Goal: Information Seeking & Learning: Learn about a topic

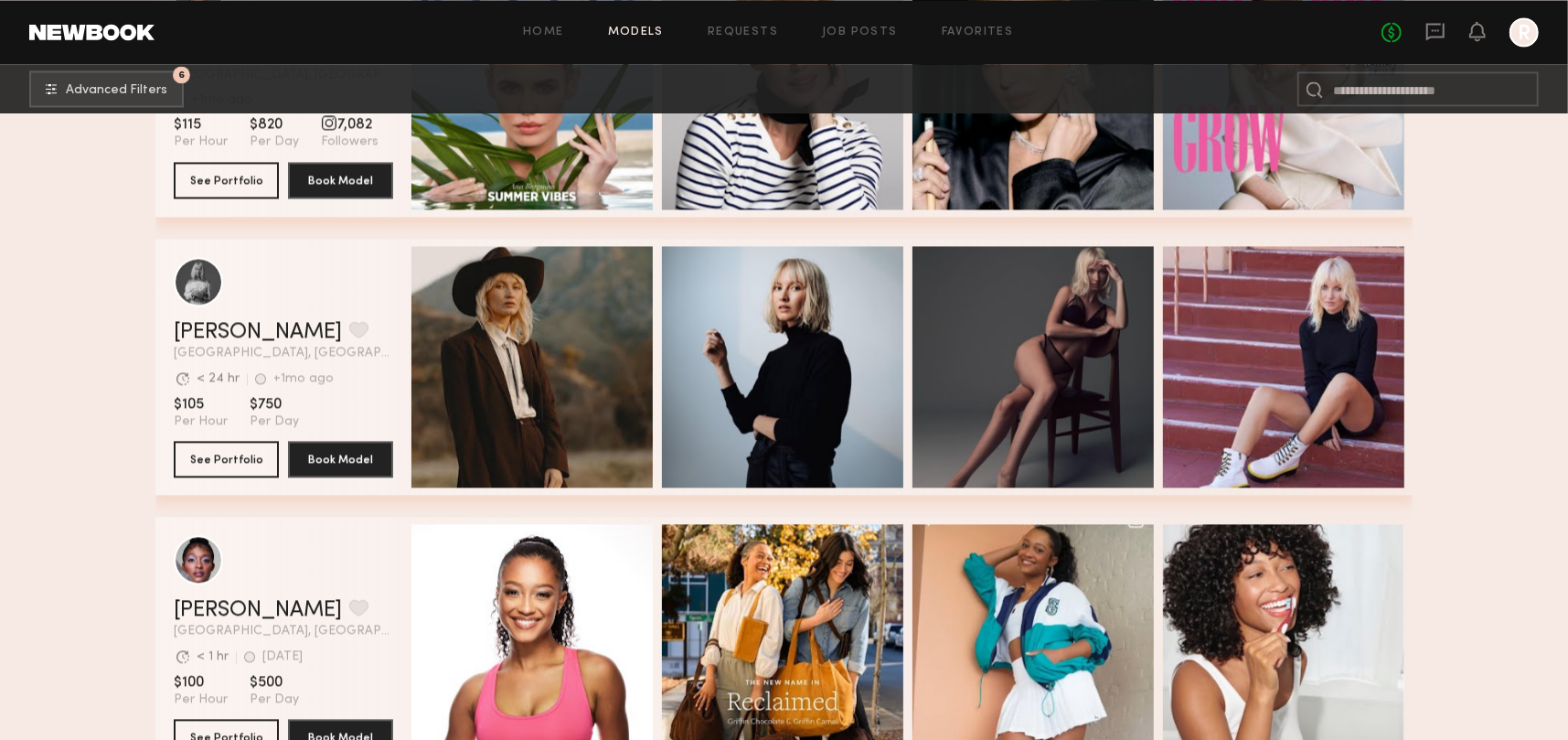
scroll to position [2582, 0]
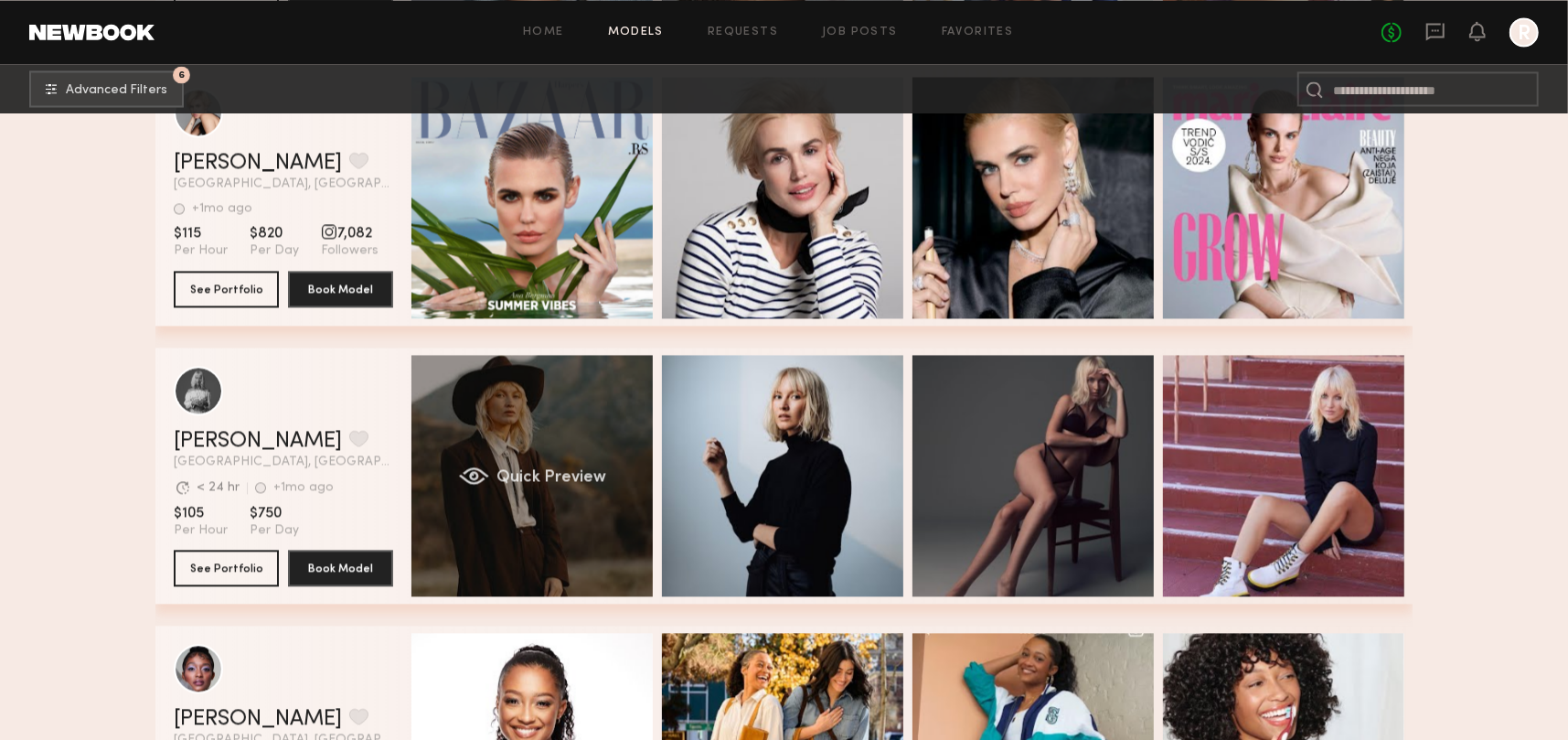
click at [558, 459] on div "Quick Preview" at bounding box center [532, 475] width 241 height 241
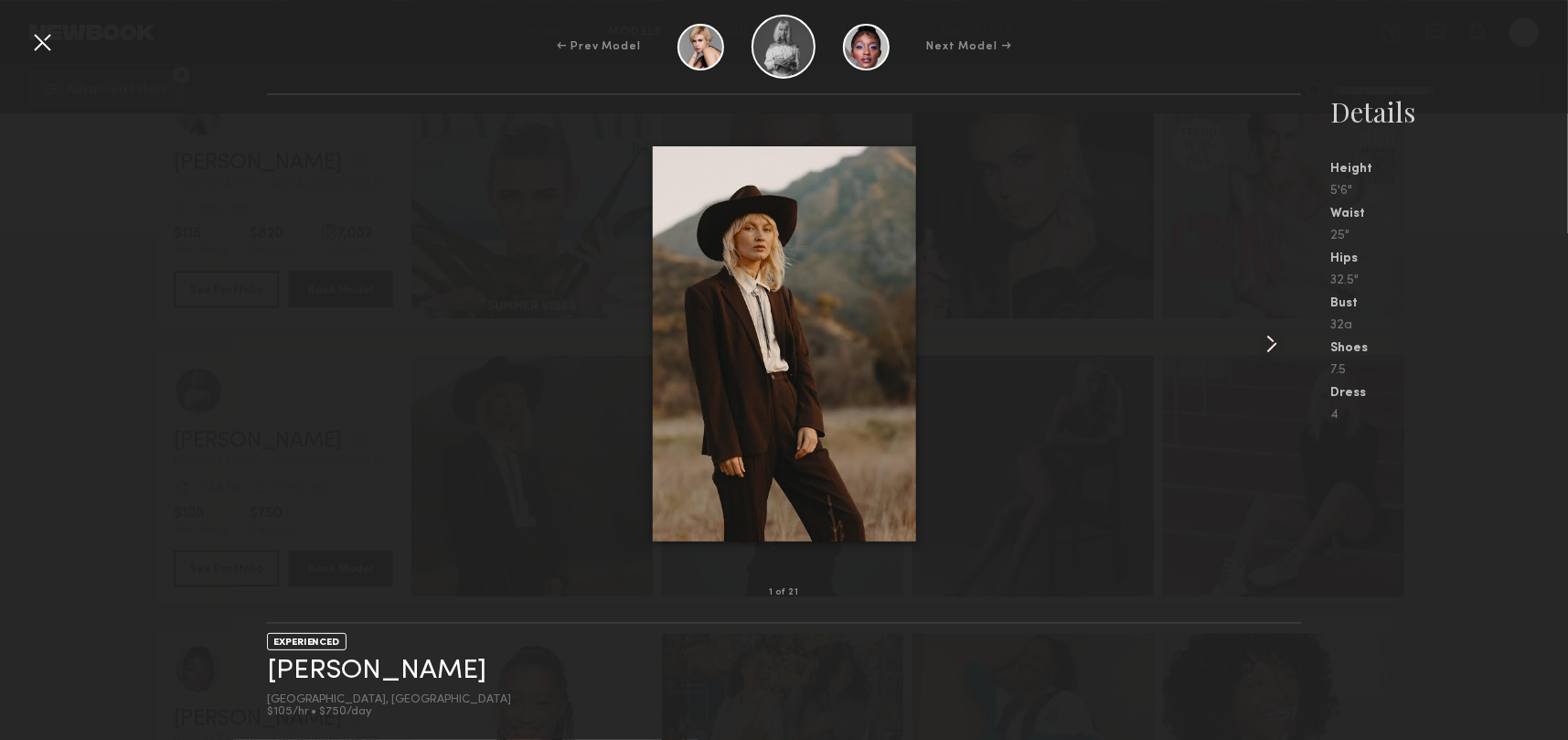
click at [1267, 348] on common-icon at bounding box center [1271, 343] width 29 height 29
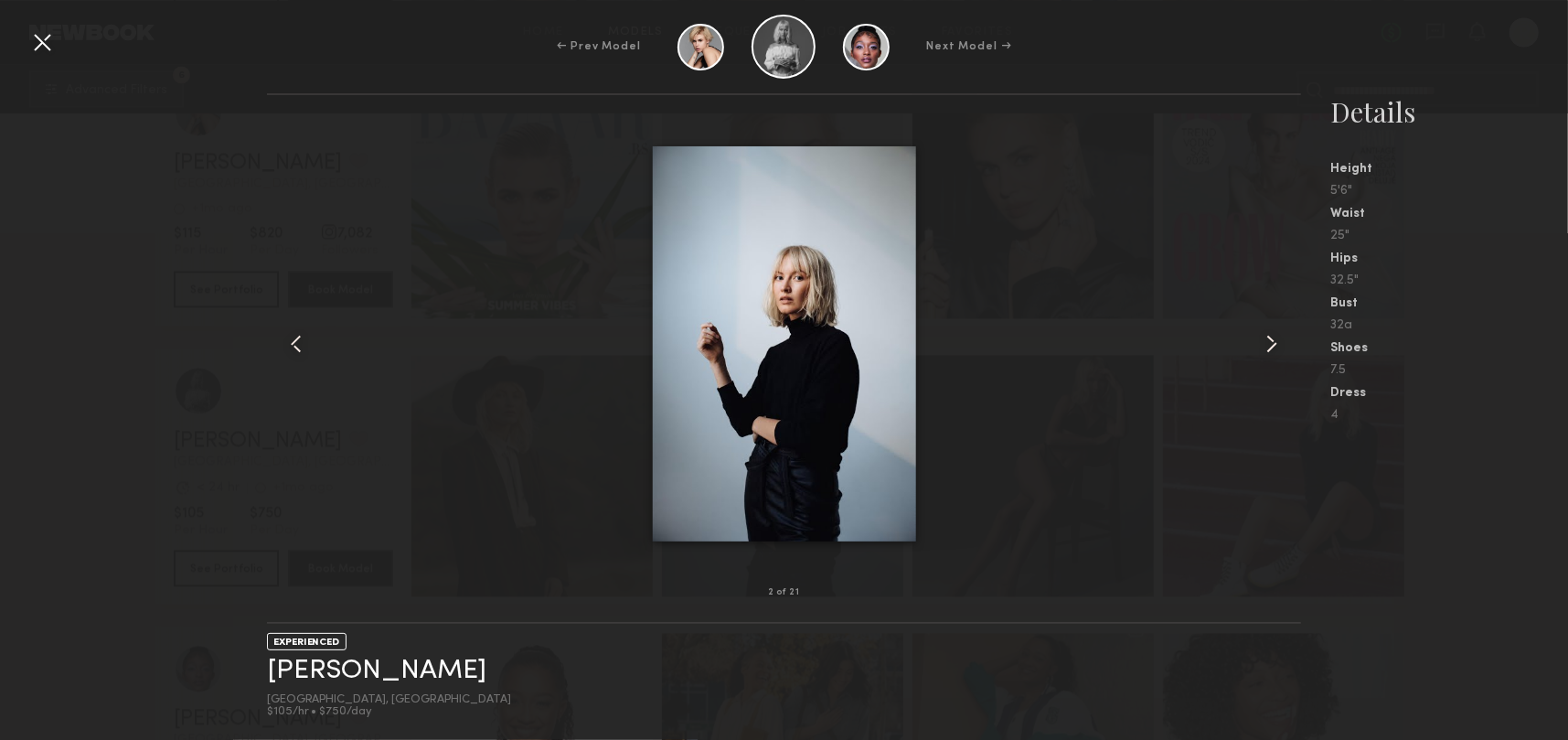
click at [1267, 348] on common-icon at bounding box center [1271, 343] width 29 height 29
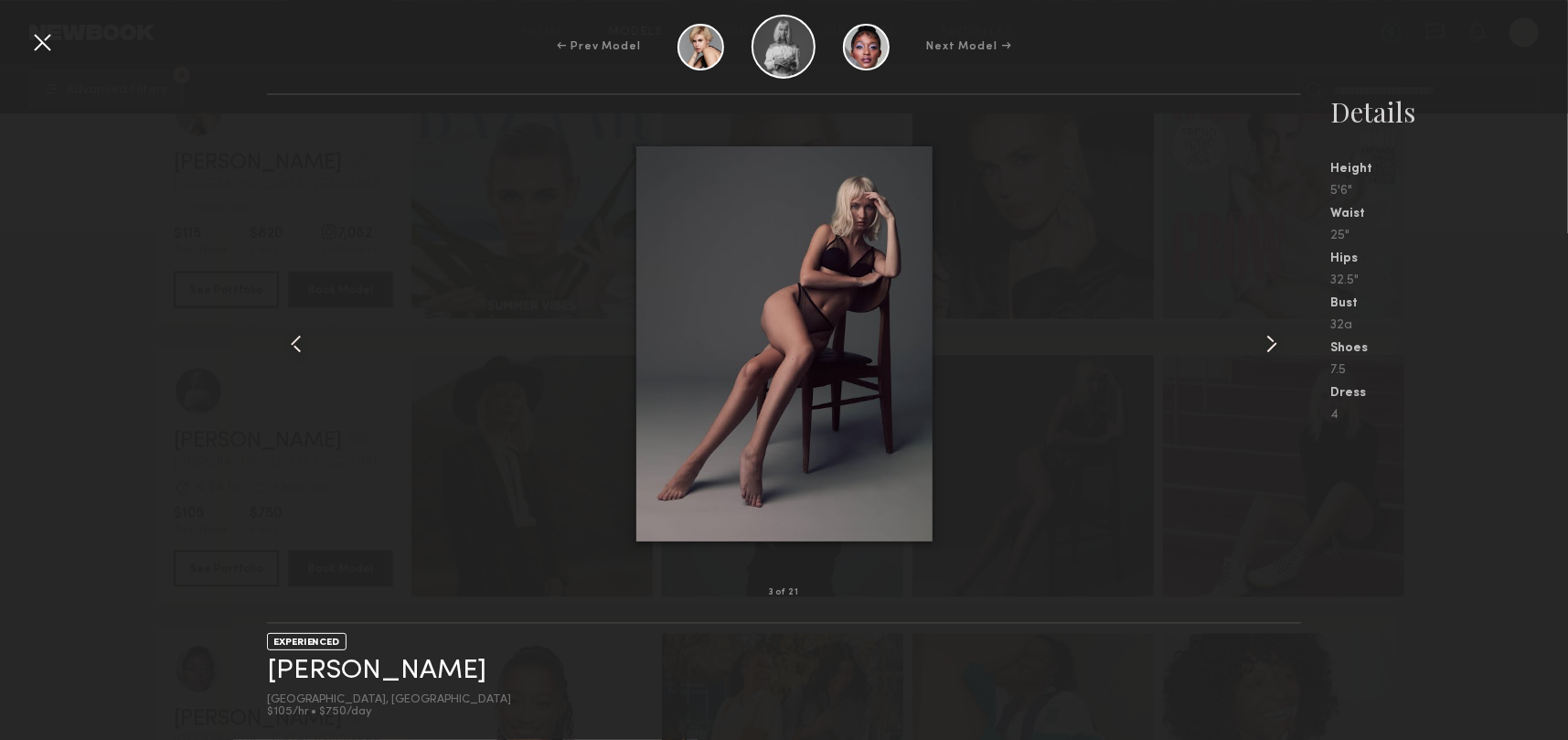
click at [1267, 348] on common-icon at bounding box center [1271, 343] width 29 height 29
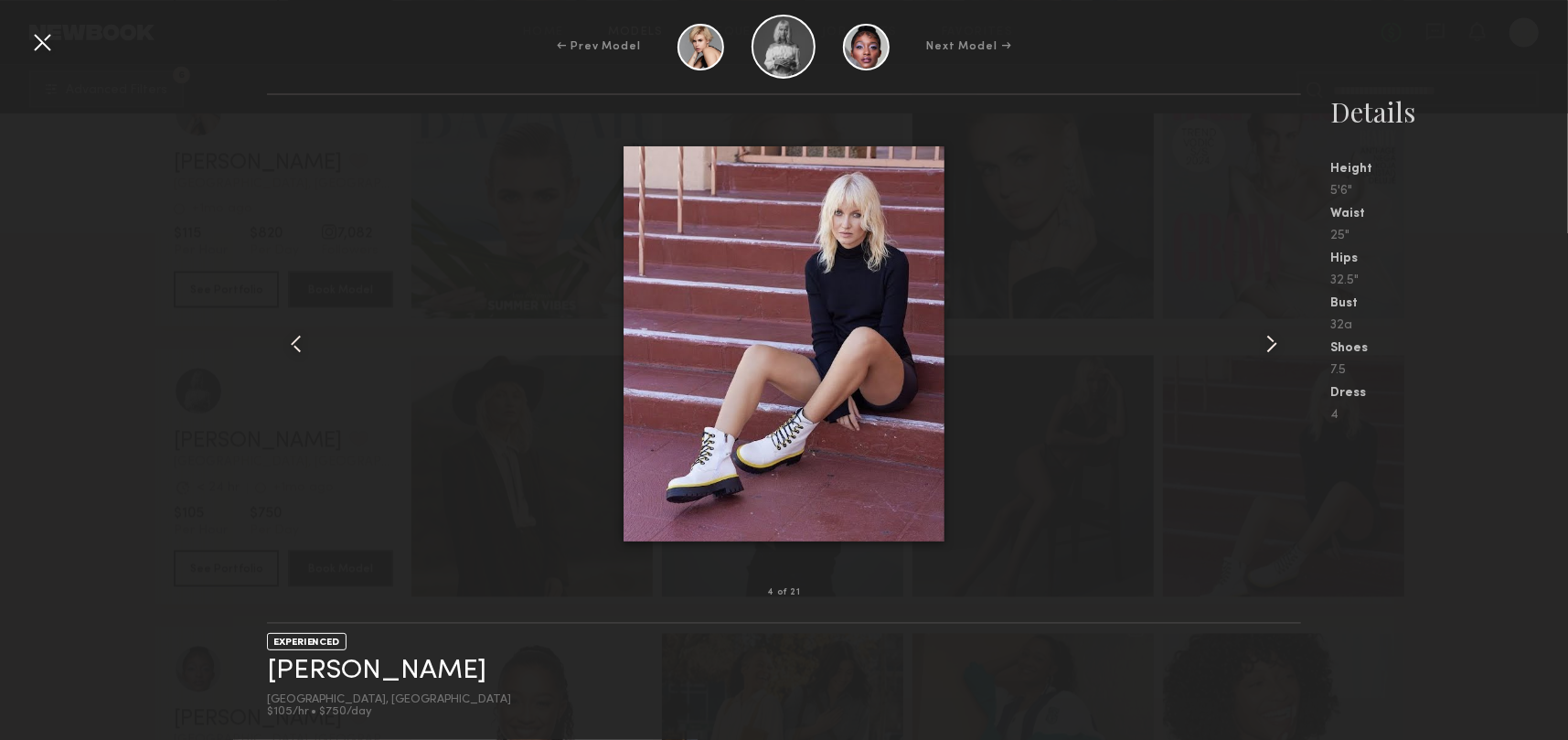
click at [1267, 348] on common-icon at bounding box center [1271, 343] width 29 height 29
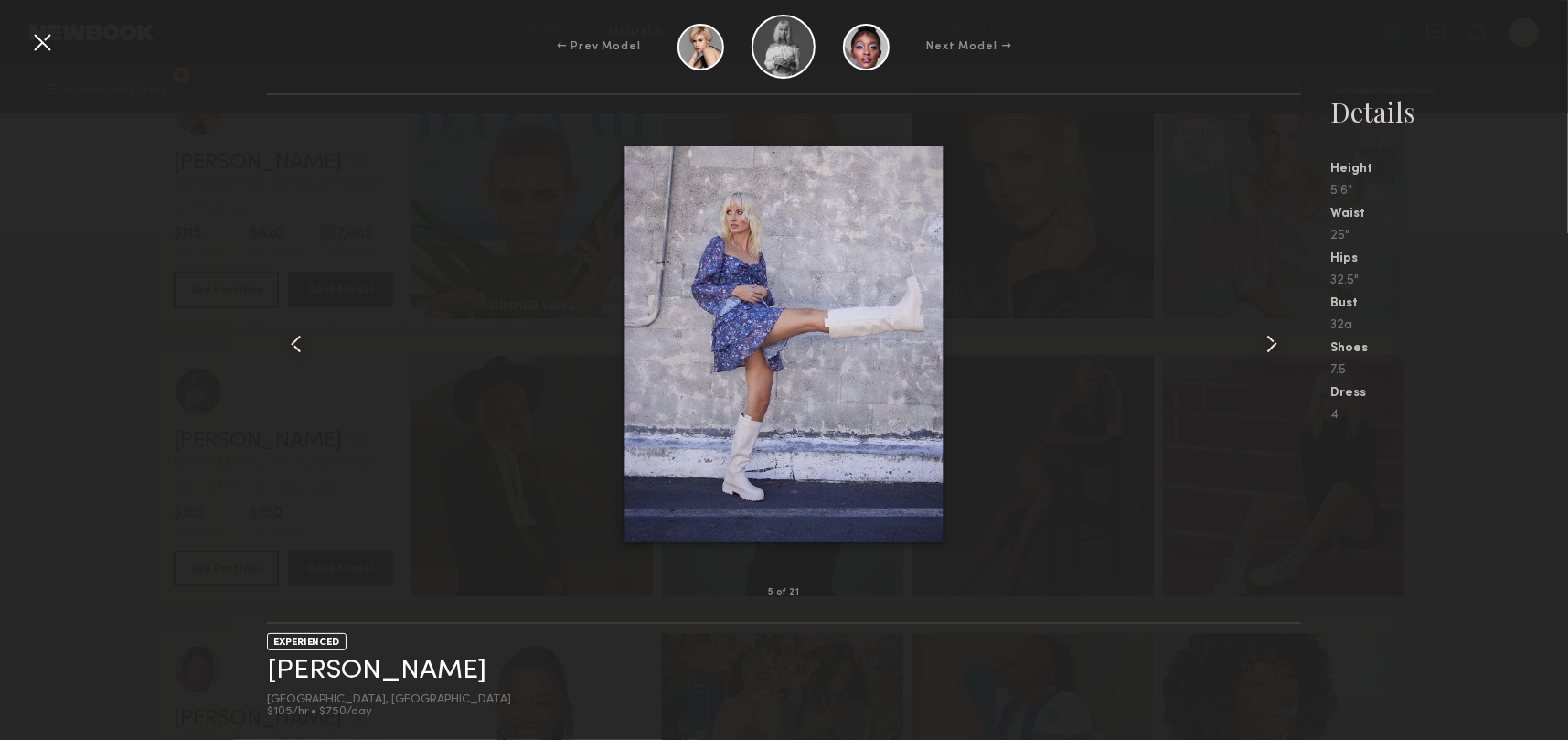
click at [1267, 348] on common-icon at bounding box center [1271, 343] width 29 height 29
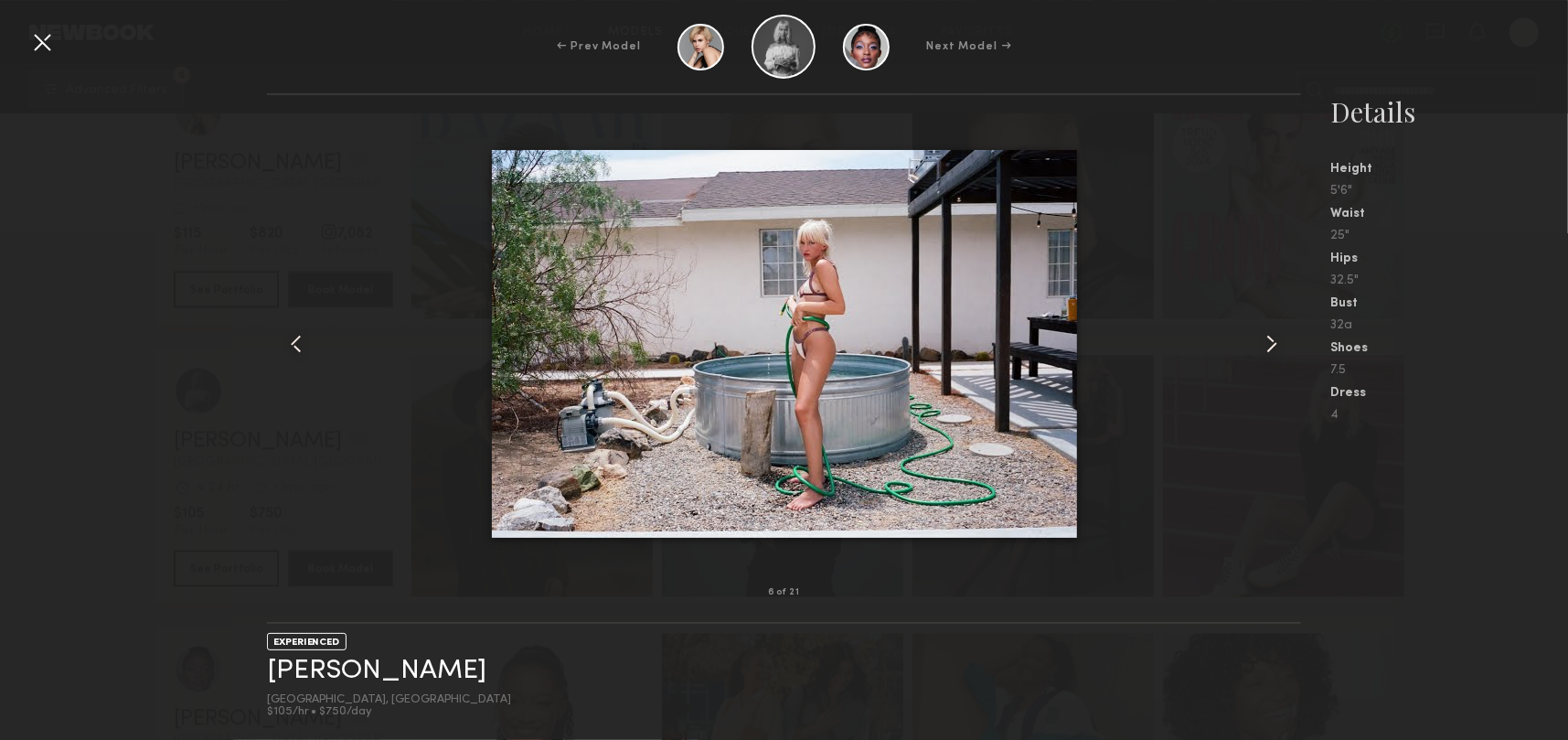
click at [1267, 348] on common-icon at bounding box center [1271, 343] width 29 height 29
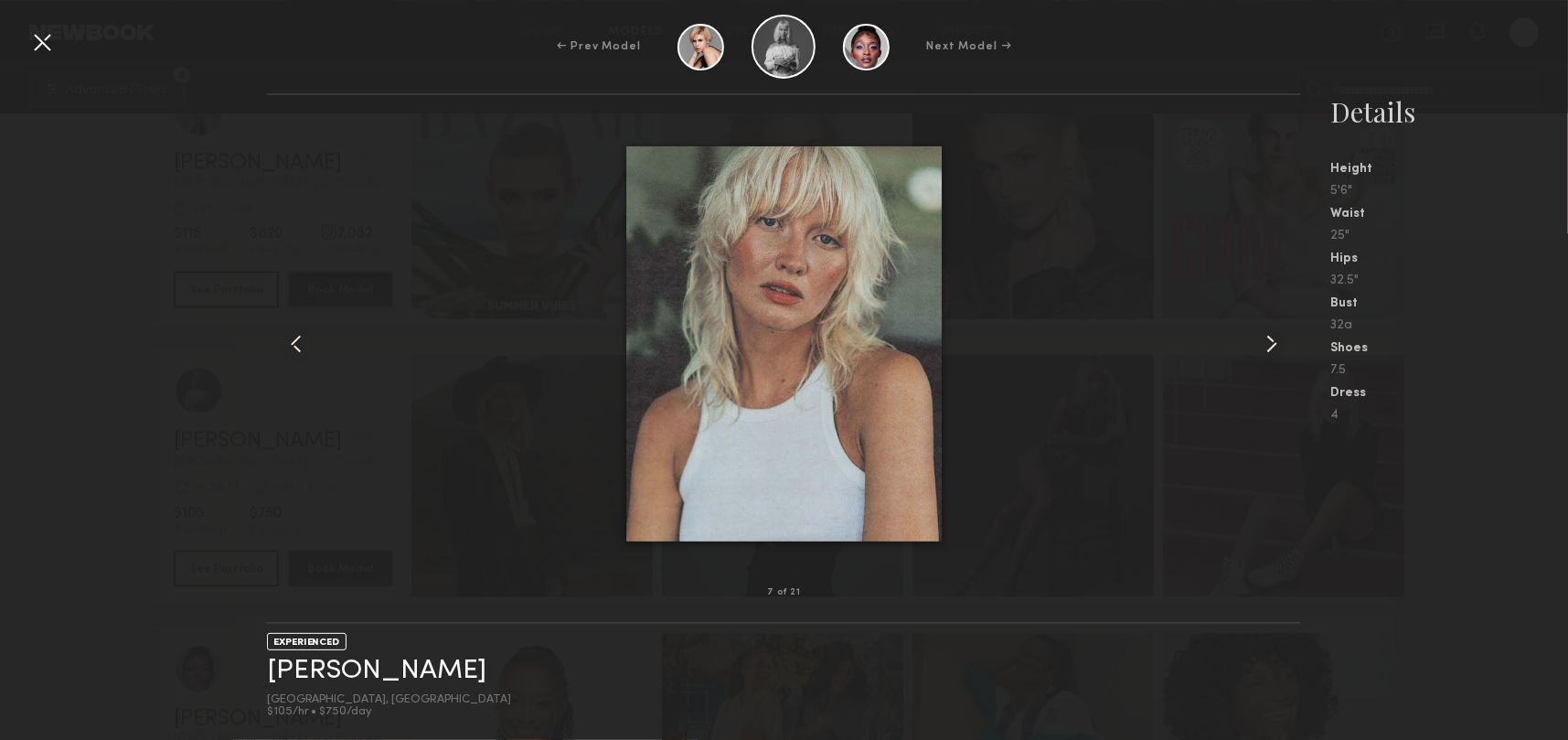
click at [1267, 348] on common-icon at bounding box center [1271, 343] width 29 height 29
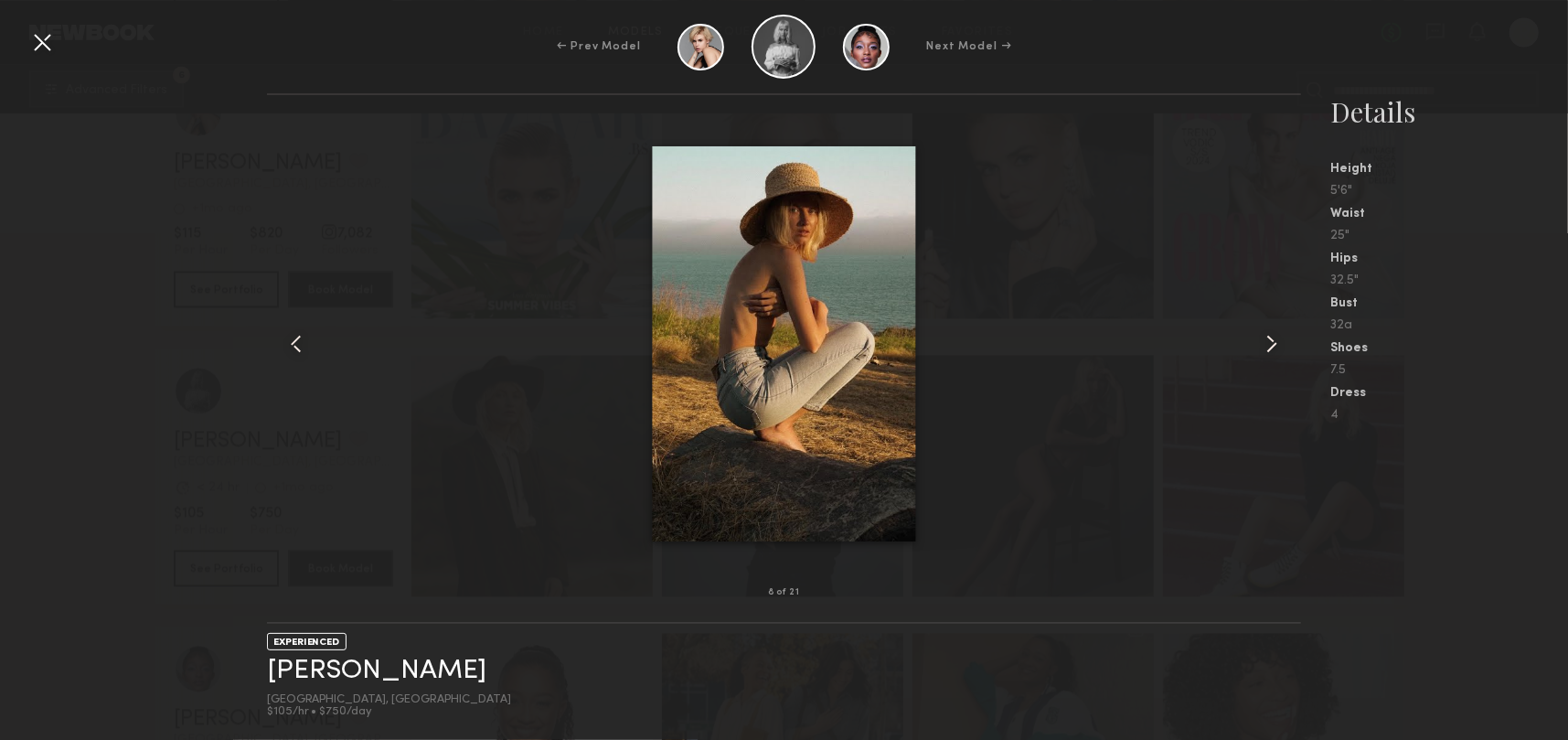
click at [1267, 348] on common-icon at bounding box center [1271, 343] width 29 height 29
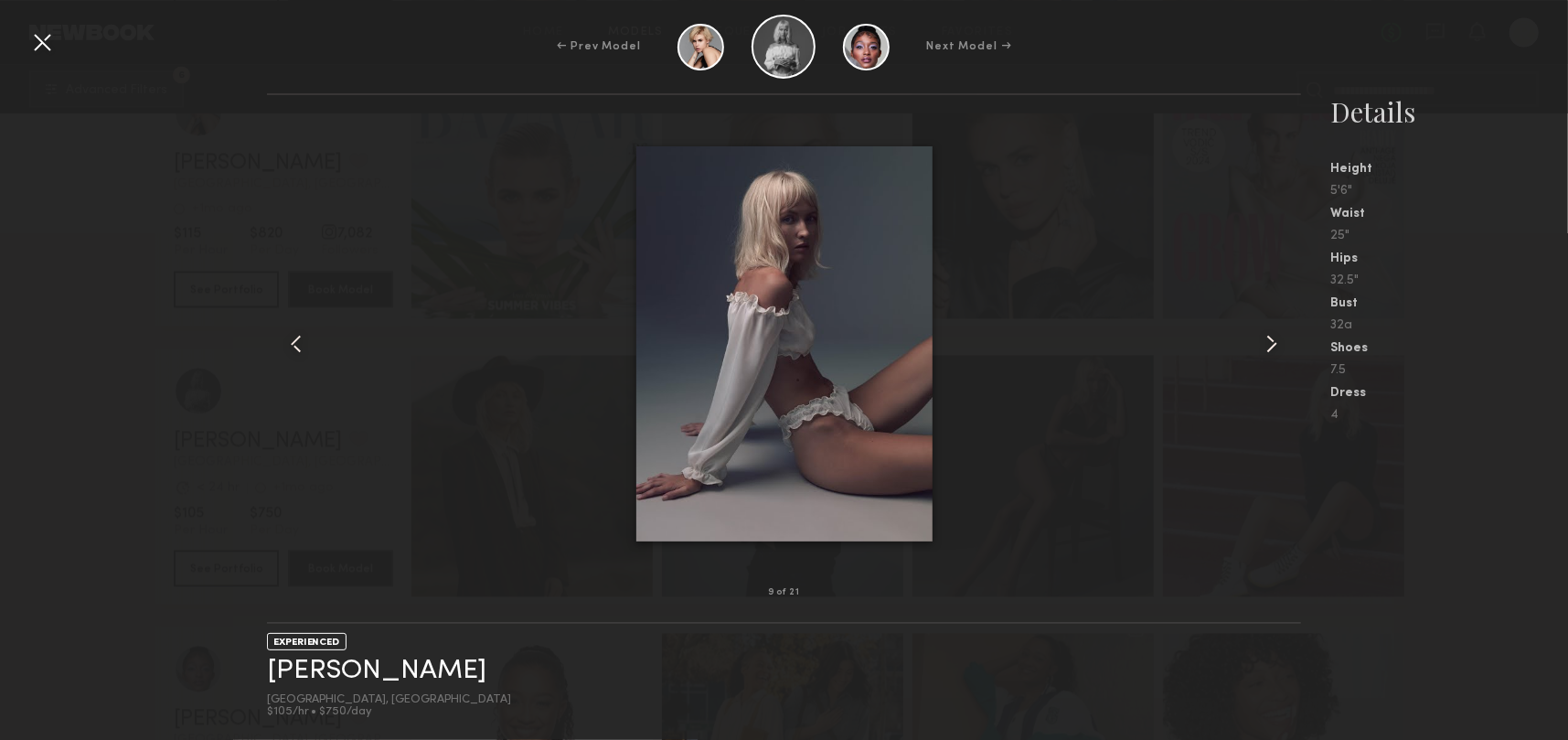
click at [1267, 348] on common-icon at bounding box center [1271, 343] width 29 height 29
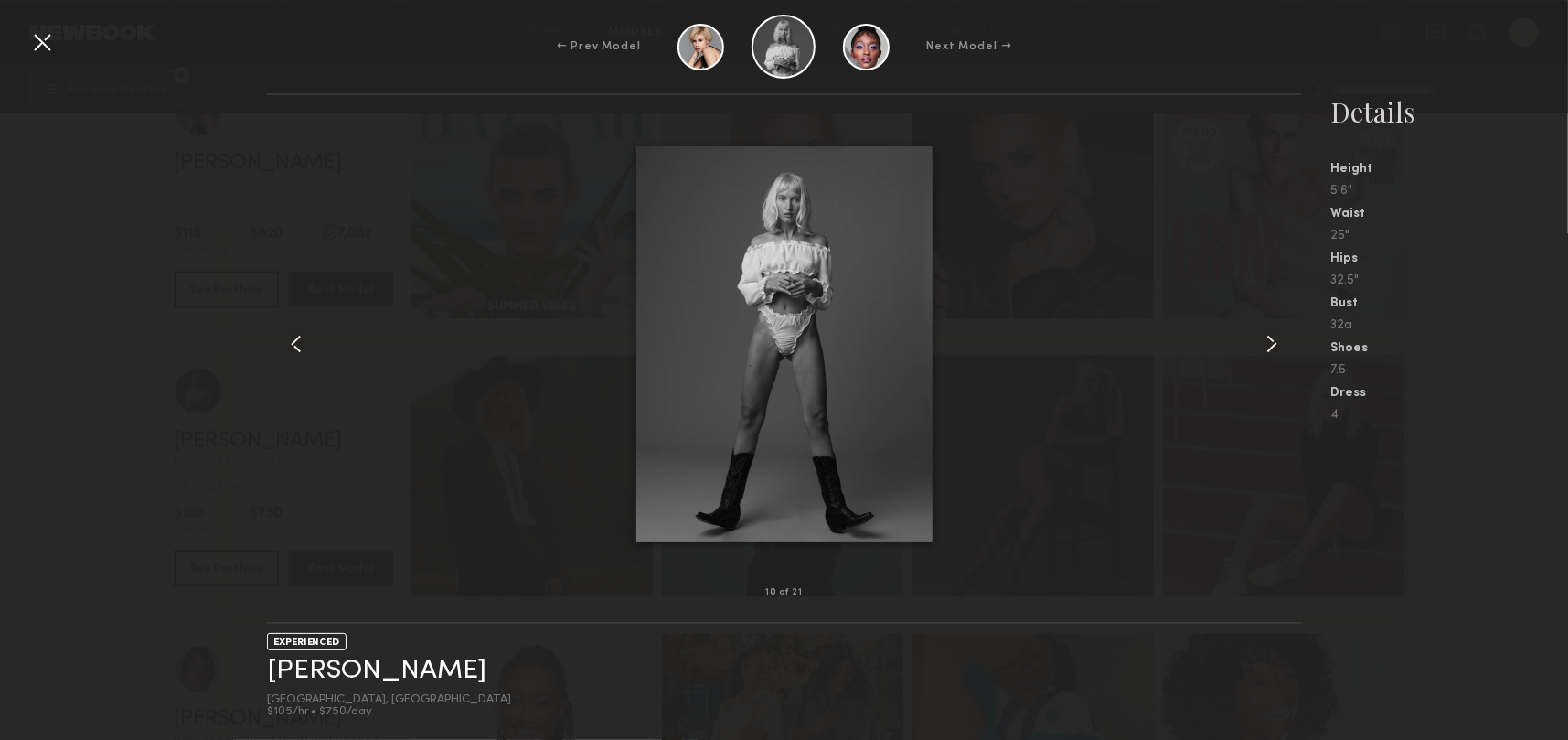
click at [1267, 348] on common-icon at bounding box center [1271, 343] width 29 height 29
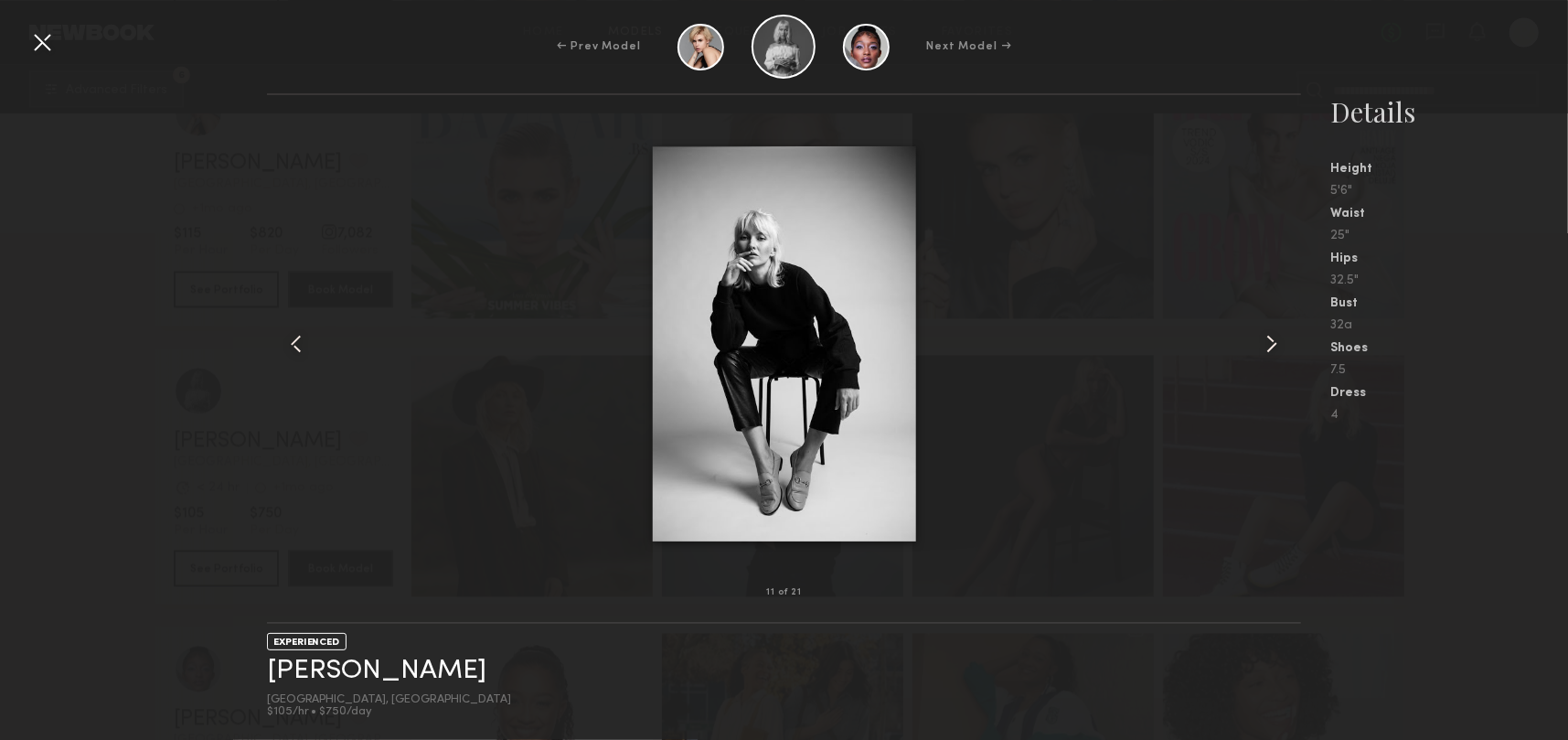
click at [1267, 347] on common-icon at bounding box center [1271, 343] width 29 height 29
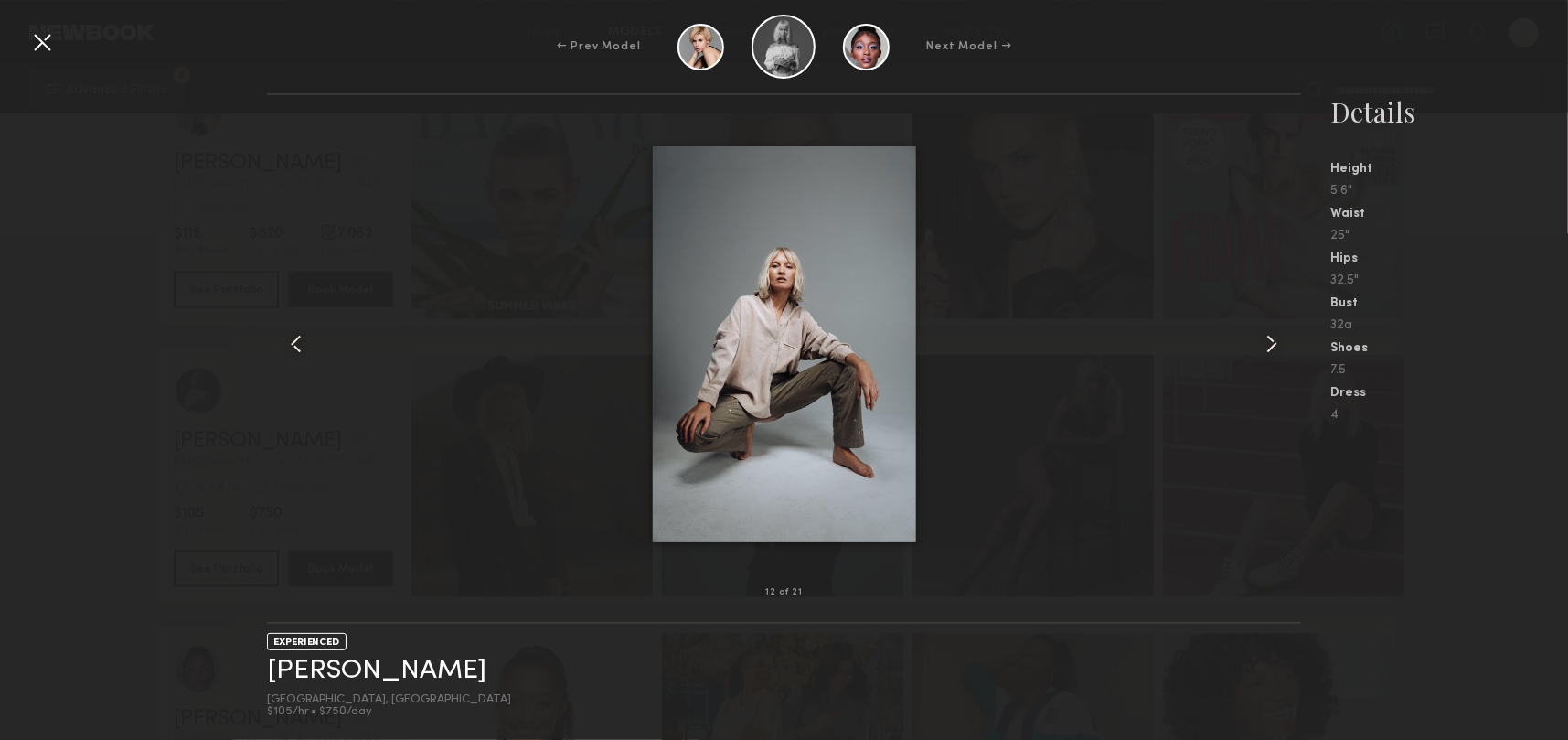
click at [1270, 346] on common-icon at bounding box center [1271, 343] width 29 height 29
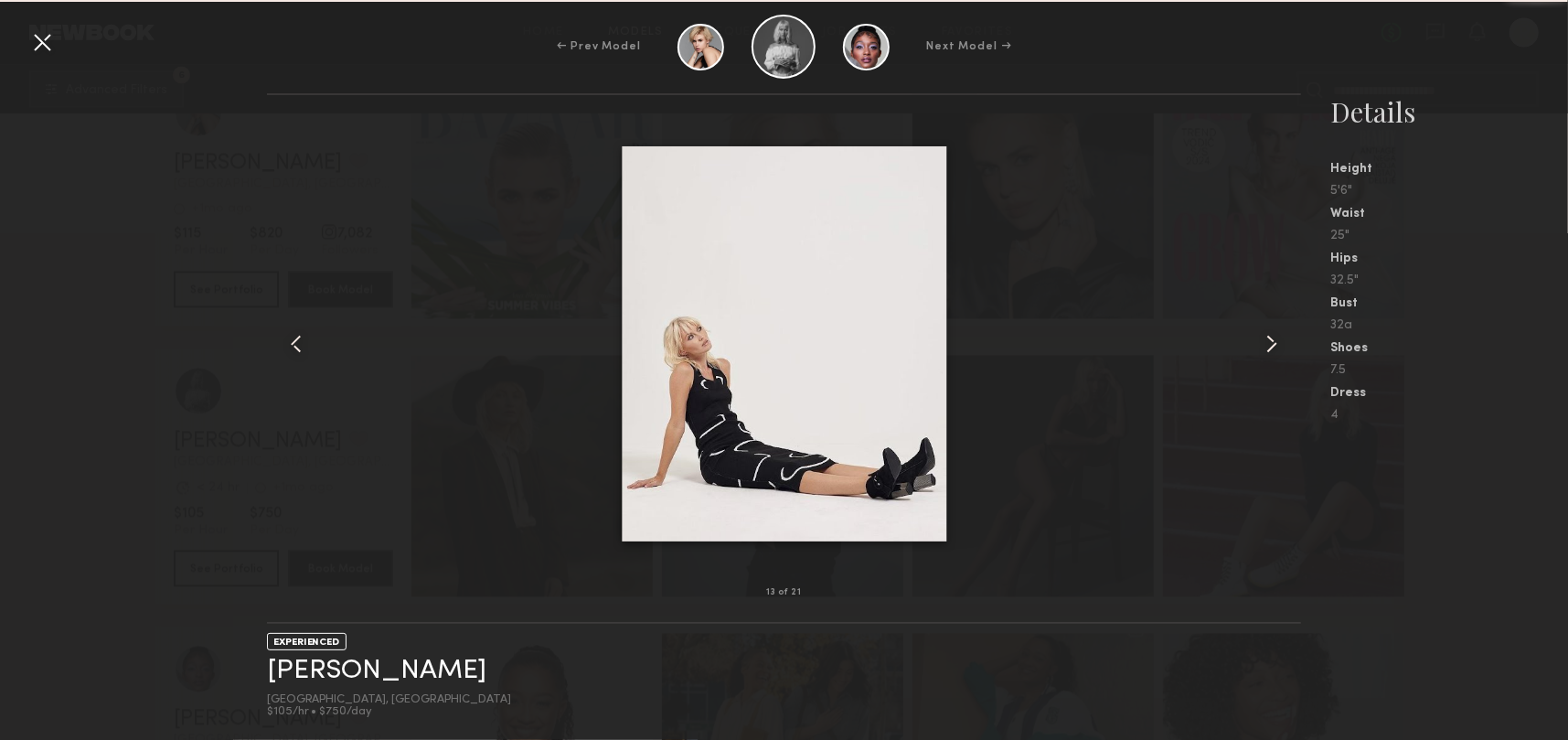
click at [1272, 344] on common-icon at bounding box center [1271, 343] width 29 height 29
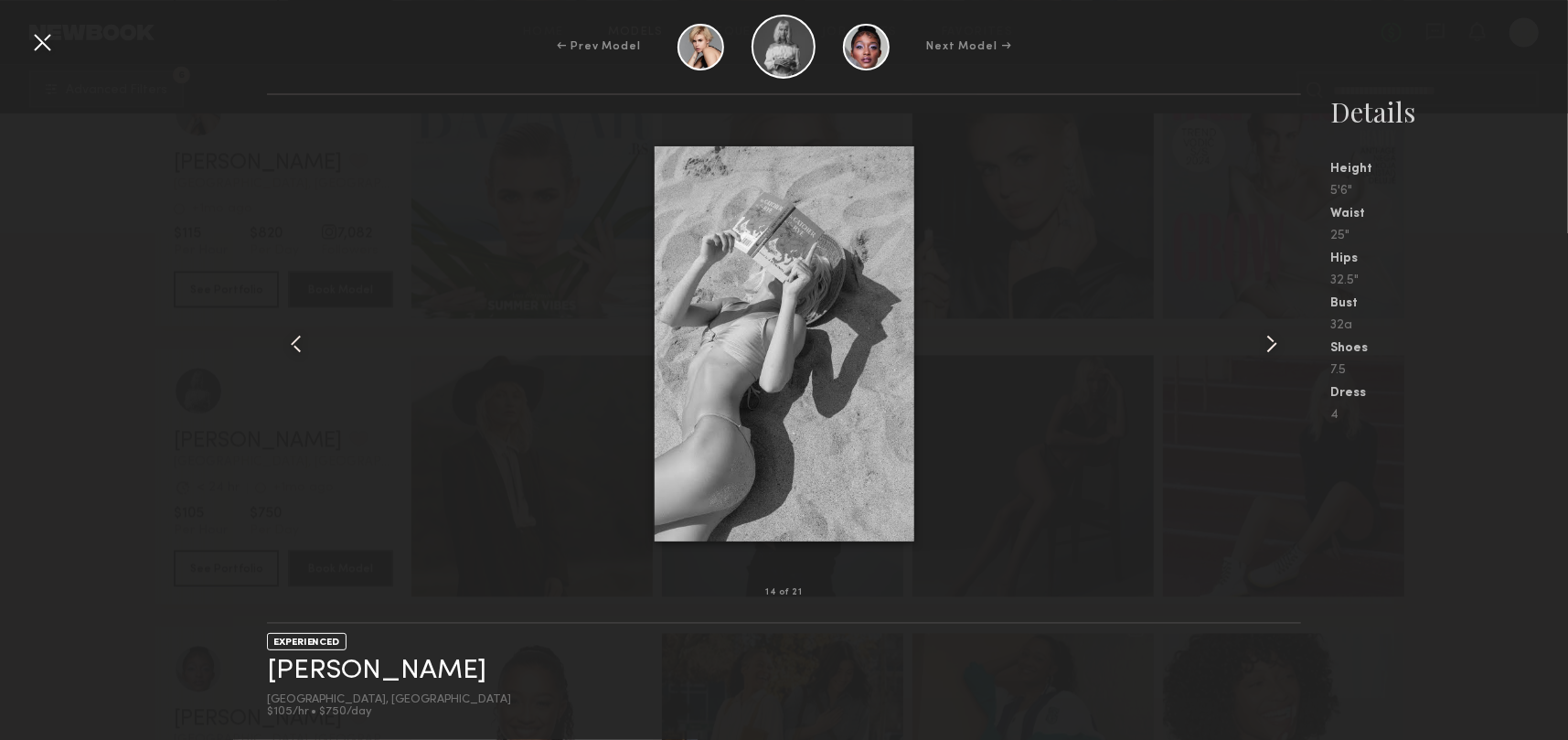
click at [1273, 344] on common-icon at bounding box center [1271, 343] width 29 height 29
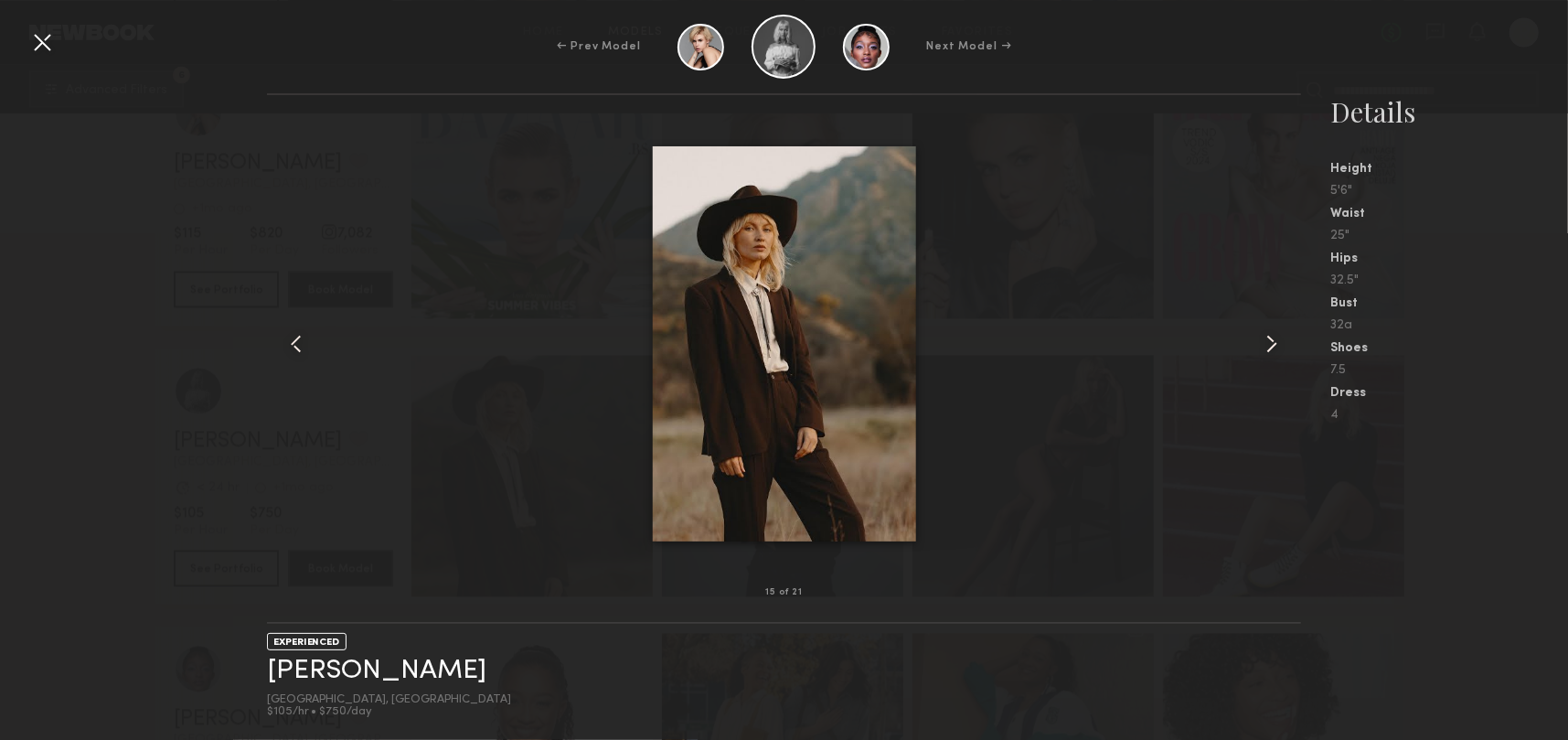
click at [1273, 344] on common-icon at bounding box center [1271, 343] width 29 height 29
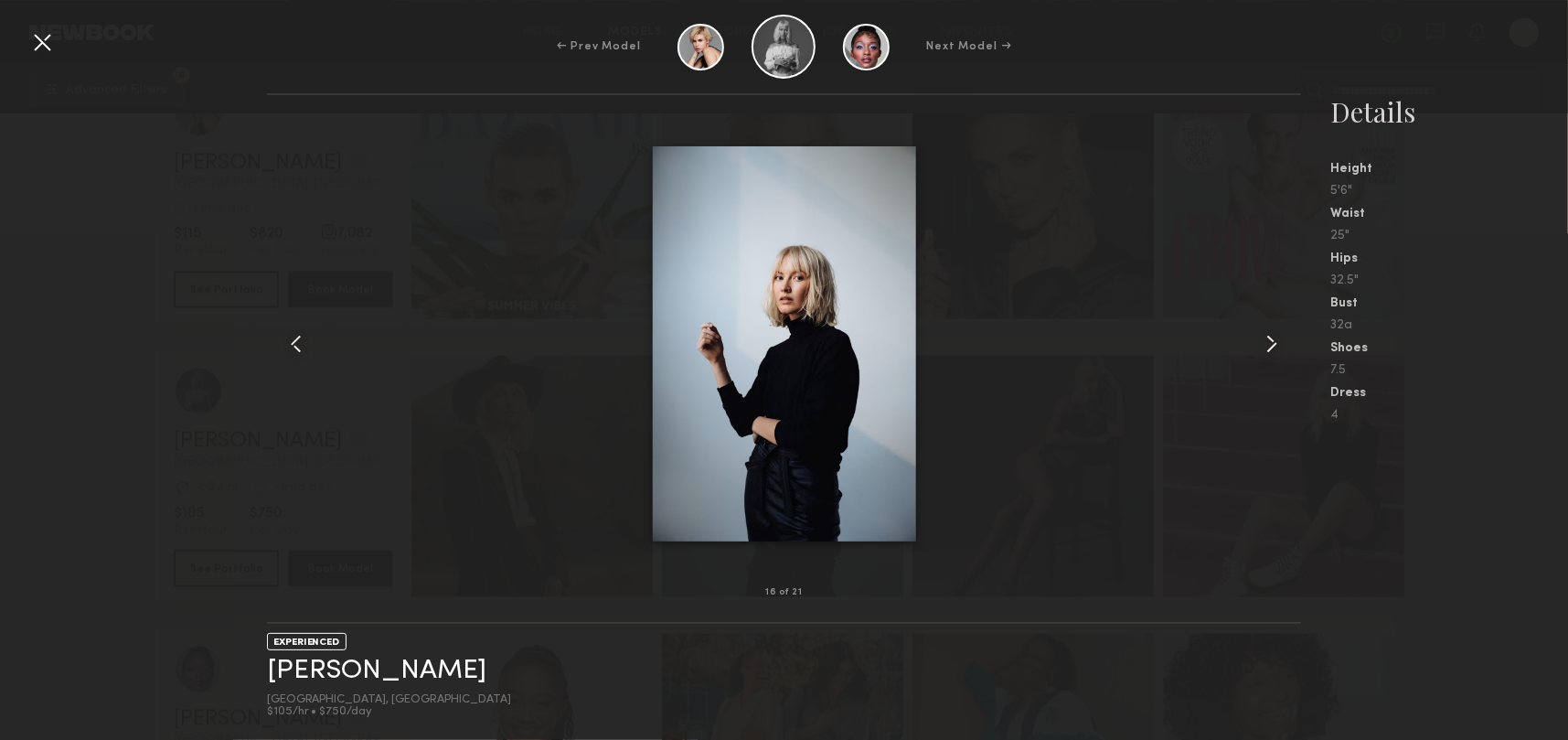
click at [1273, 344] on common-icon at bounding box center [1271, 343] width 29 height 29
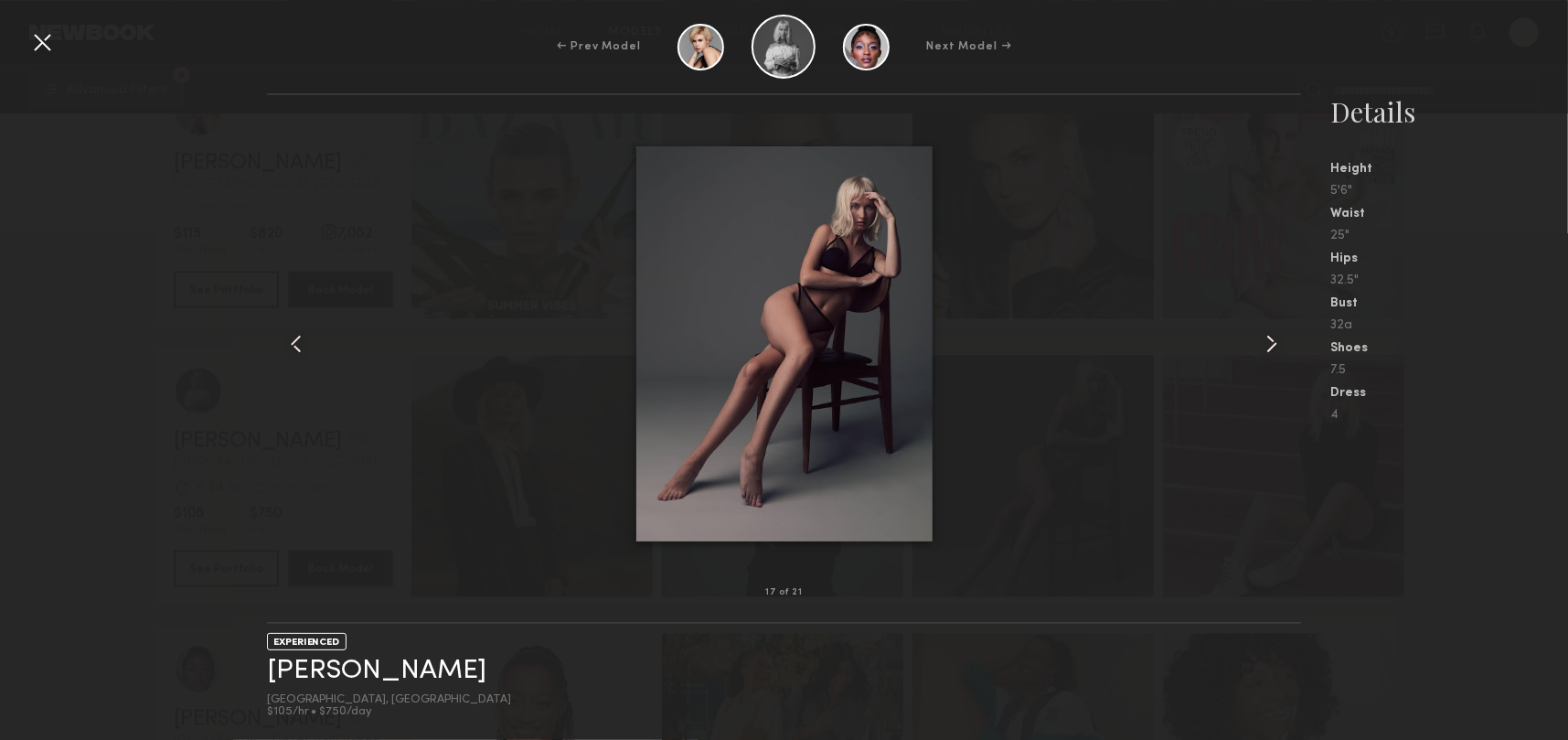
click at [1256, 331] on div at bounding box center [784, 343] width 1035 height 439
click at [1265, 336] on common-icon at bounding box center [1271, 343] width 29 height 29
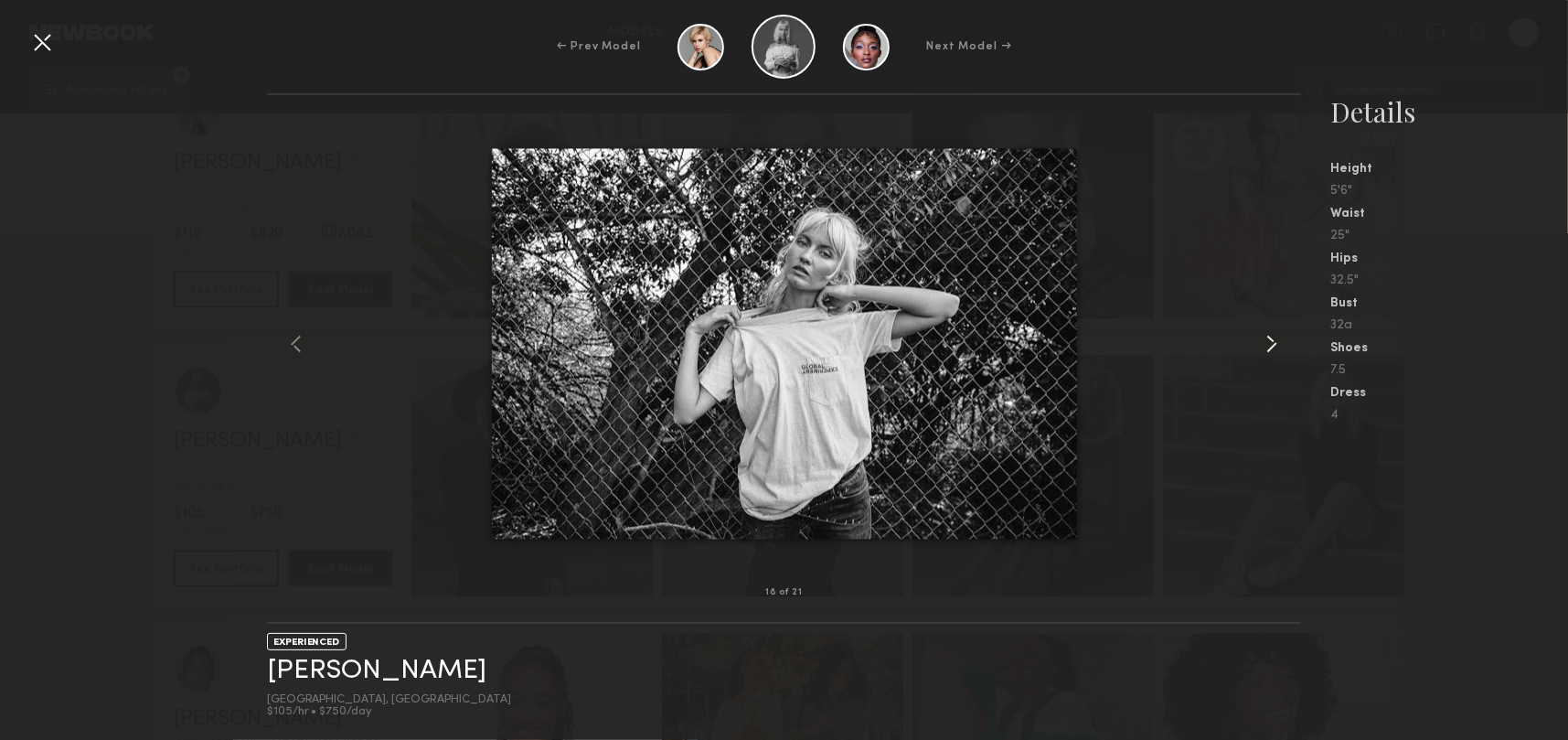
click at [1265, 336] on common-icon at bounding box center [1271, 343] width 29 height 29
